Goal: Check status: Check status

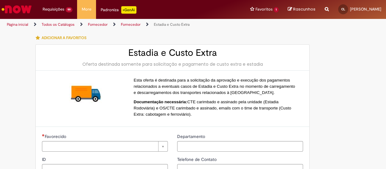
type input "**********"
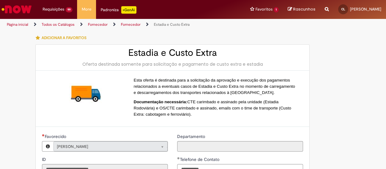
type input "**********"
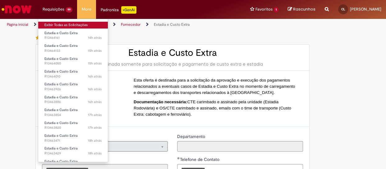
click at [58, 25] on link "Exibir Todas as Solicitações" at bounding box center [73, 25] width 70 height 7
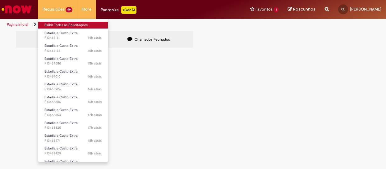
click at [59, 25] on link "Exibir Todas as Solicitações" at bounding box center [73, 25] width 70 height 7
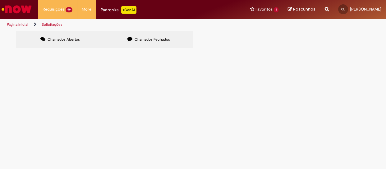
drag, startPoint x: 292, startPoint y: 65, endPoint x: 291, endPoint y: 69, distance: 4.5
click at [0, 0] on input "Pesquisar" at bounding box center [0, 0] width 0 height 0
click at [0, 0] on section "Itens solicitados Exportar como PDF Exportar como Excel Exportar como CSV Itens…" at bounding box center [0, 0] width 0 height 0
click at [0, 0] on link at bounding box center [0, 0] width 0 height 0
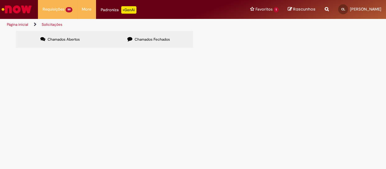
click at [0, 0] on link at bounding box center [0, 0] width 0 height 0
click at [0, 0] on icon at bounding box center [0, 0] width 0 height 0
click at [0, 0] on link at bounding box center [0, 0] width 0 height 0
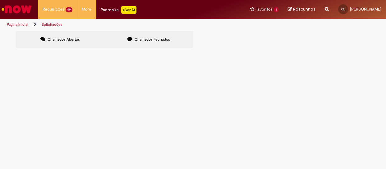
click at [0, 0] on icon at bounding box center [0, 0] width 0 height 0
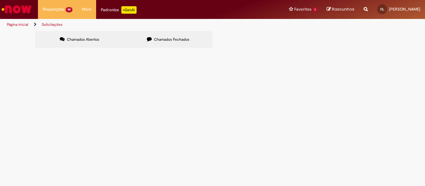
scroll to position [139, 0]
click at [0, 0] on icon at bounding box center [0, 0] width 0 height 0
click at [0, 0] on link at bounding box center [0, 0] width 0 height 0
